Goal: Transaction & Acquisition: Subscribe to service/newsletter

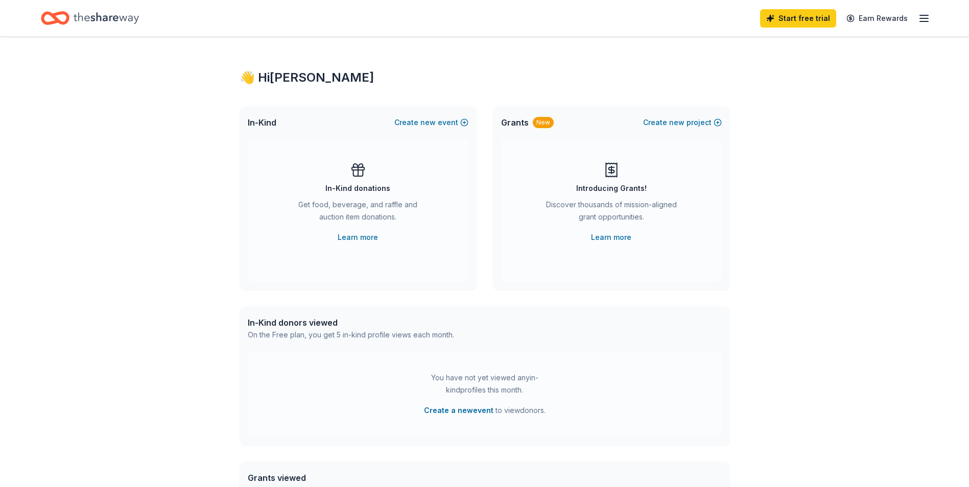
scroll to position [51, 0]
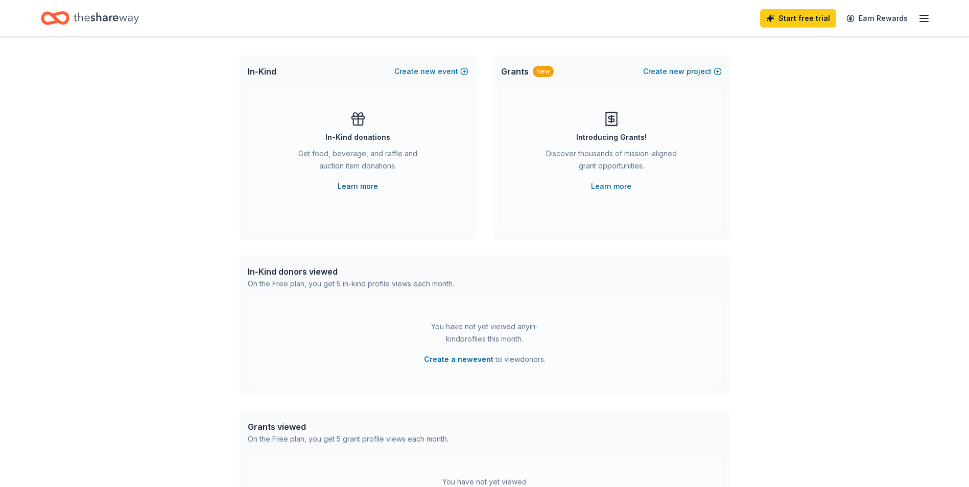
click at [359, 188] on link "Learn more" at bounding box center [358, 186] width 40 height 12
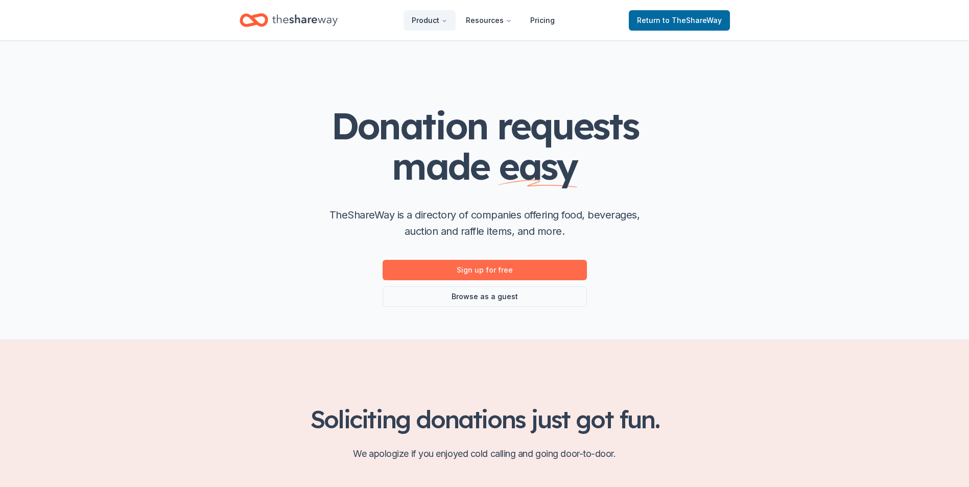
click at [476, 264] on link "Sign up for free" at bounding box center [485, 270] width 204 height 20
